Goal: Obtain resource: Obtain resource

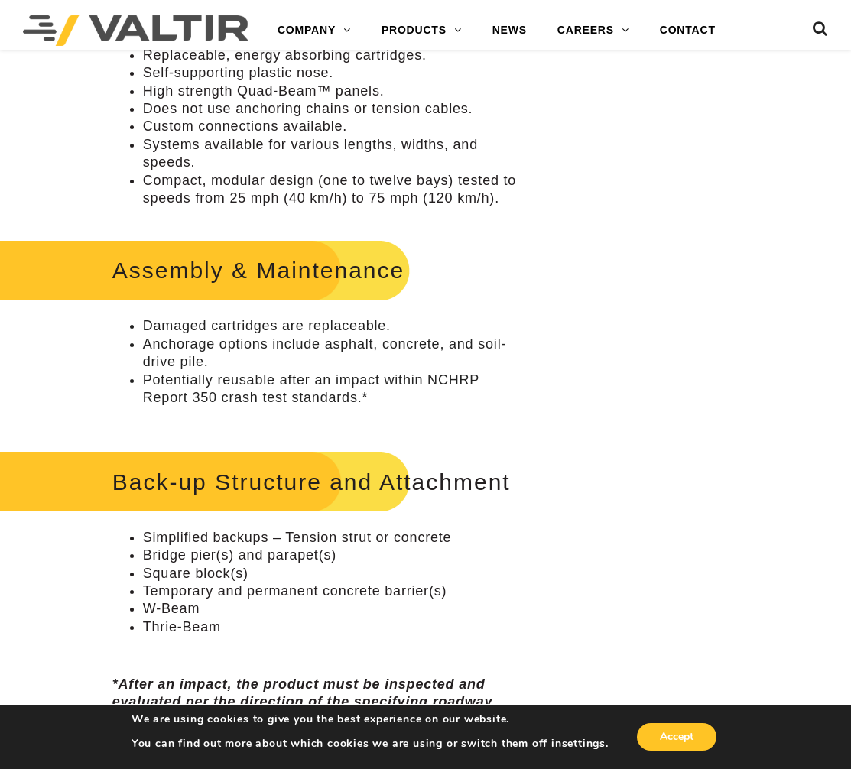
scroll to position [705, 0]
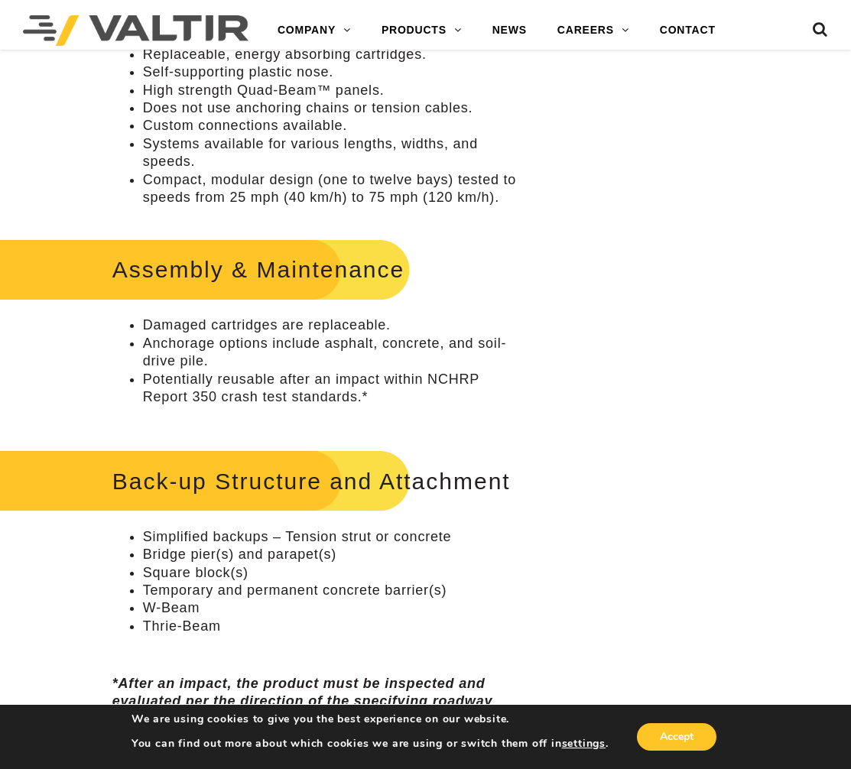
click at [291, 298] on h2 "Assembly & Maintenance" at bounding box center [198, 269] width 426 height 71
click at [280, 274] on h2 "Assembly & Maintenance" at bounding box center [198, 269] width 426 height 71
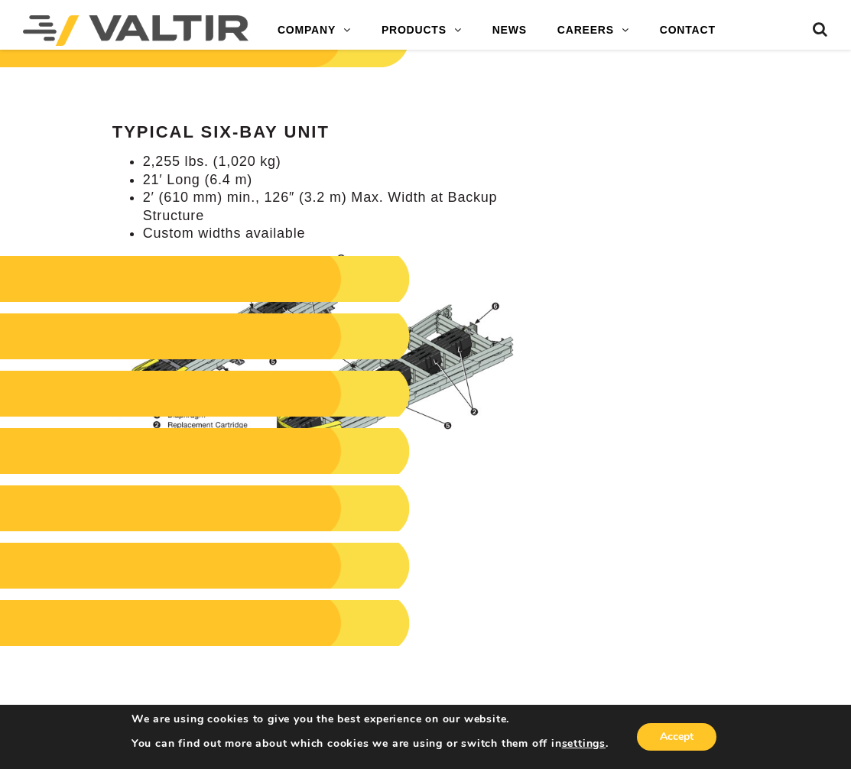
scroll to position [1479, 0]
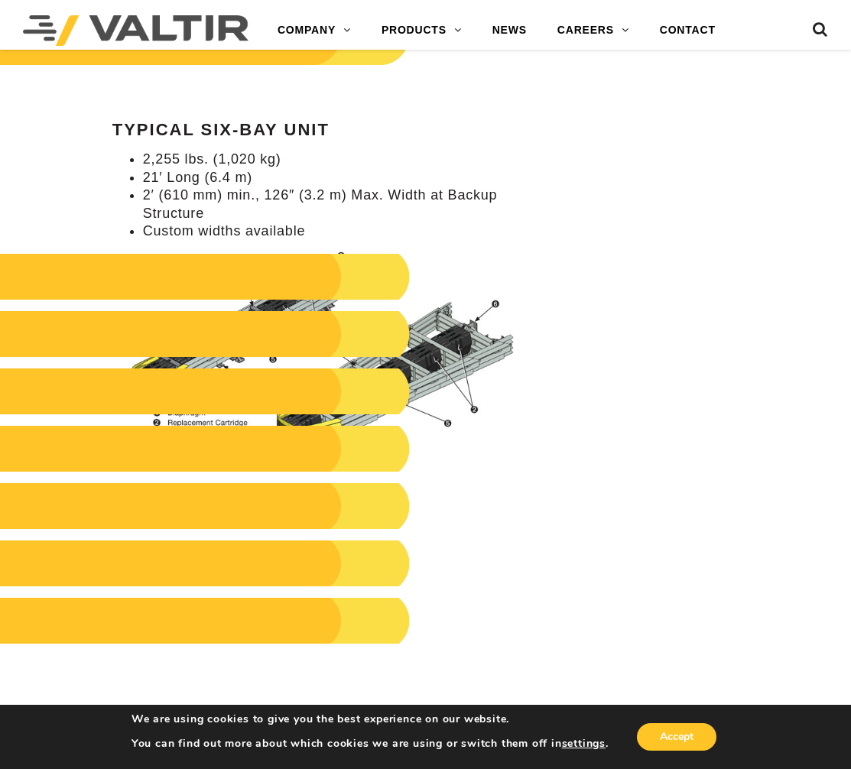
click at [85, 274] on h2 at bounding box center [198, 277] width 426 height 46
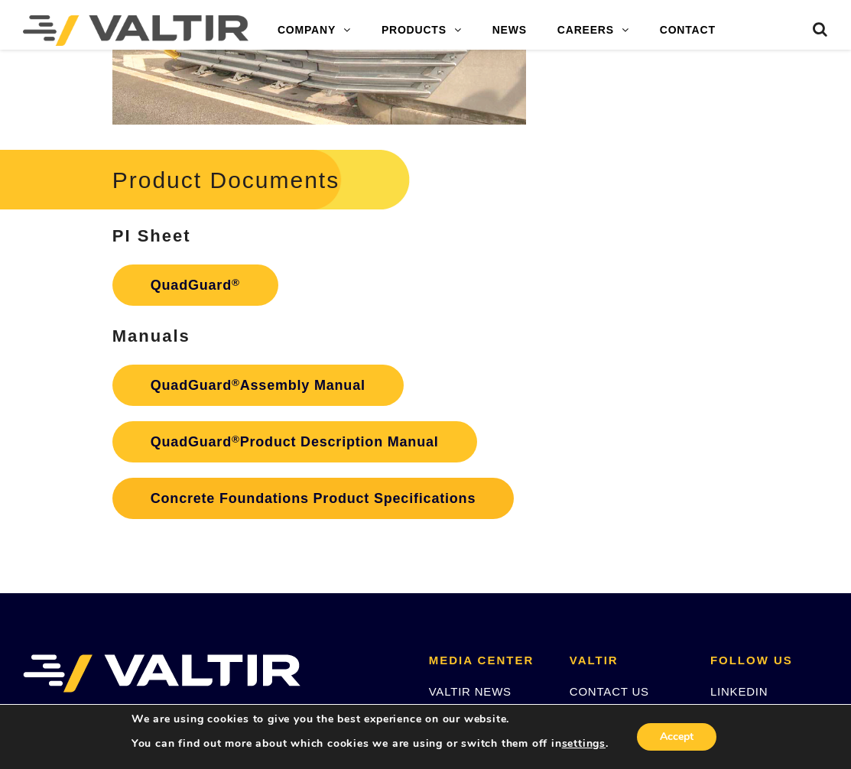
scroll to position [2565, 0]
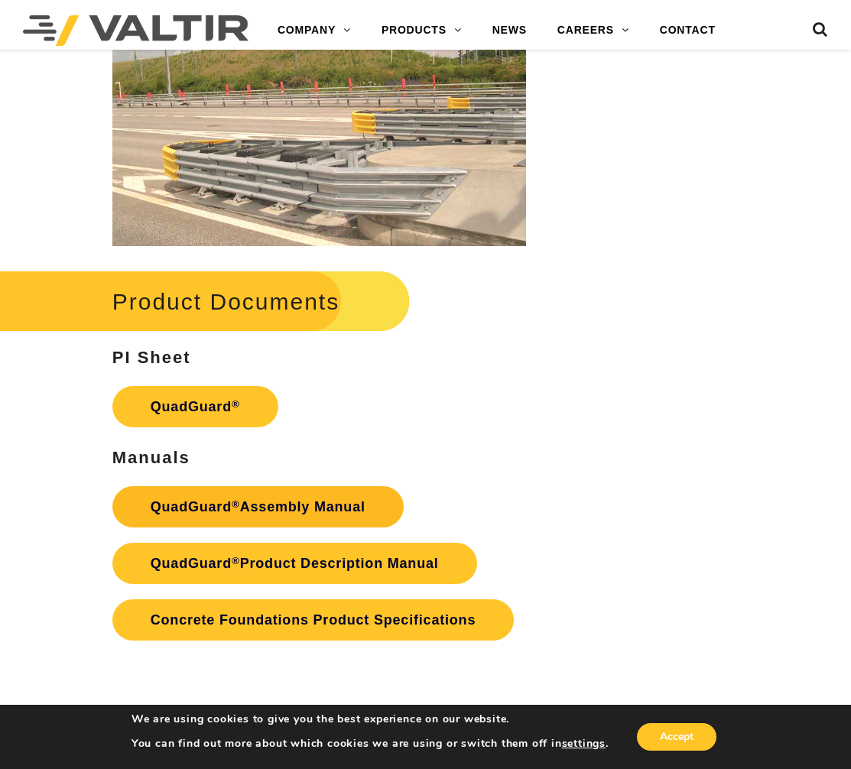
click at [199, 502] on link "QuadGuard ® Assembly Manual" at bounding box center [257, 506] width 291 height 41
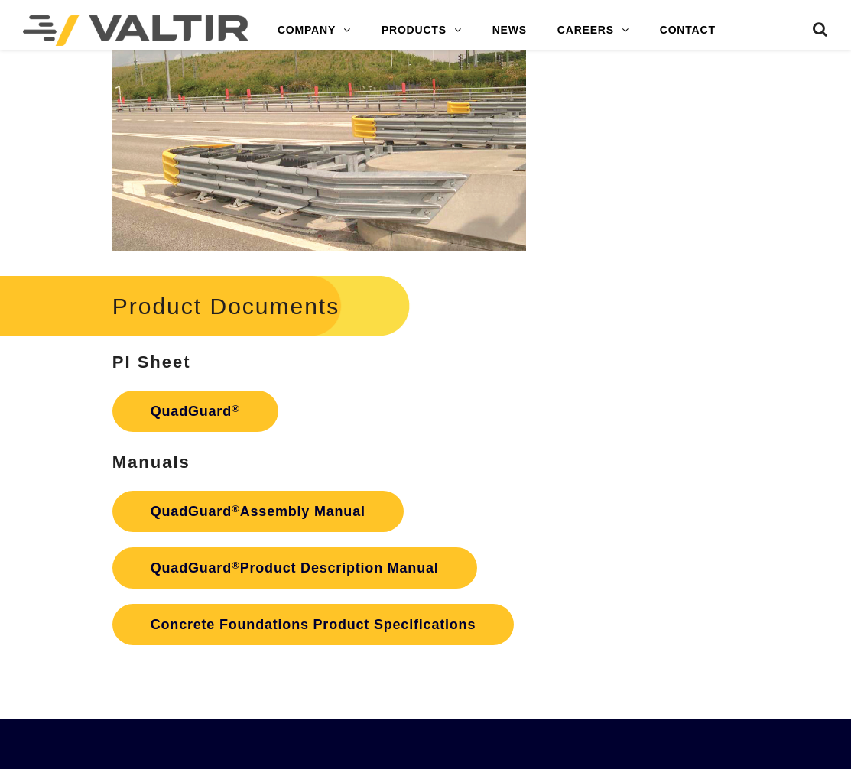
scroll to position [2565, 0]
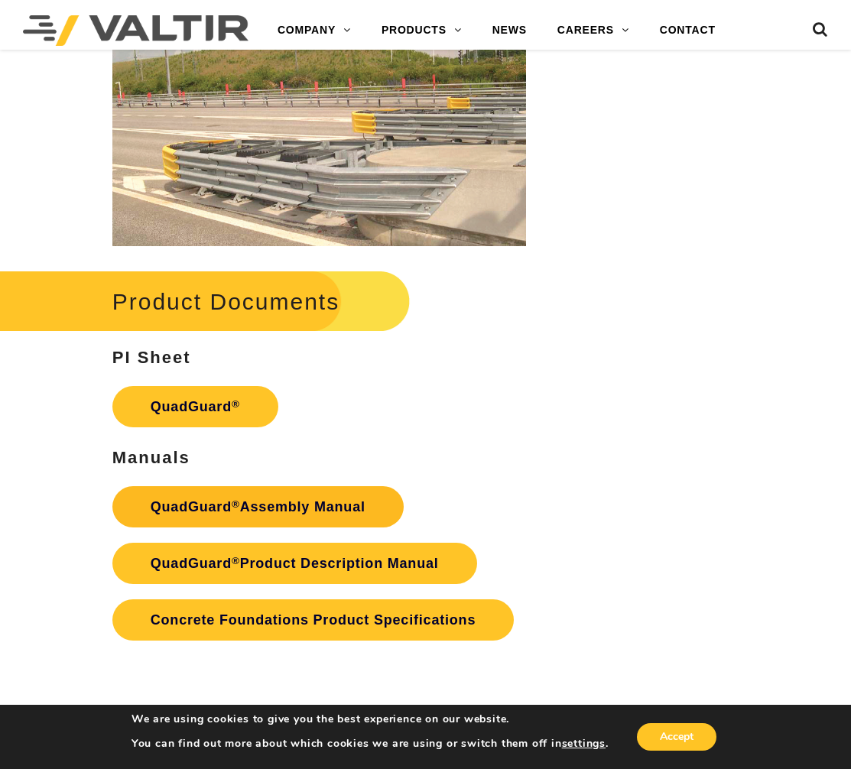
click at [295, 505] on link "QuadGuard ® Assembly Manual" at bounding box center [257, 506] width 291 height 41
